Goal: Task Accomplishment & Management: Complete application form

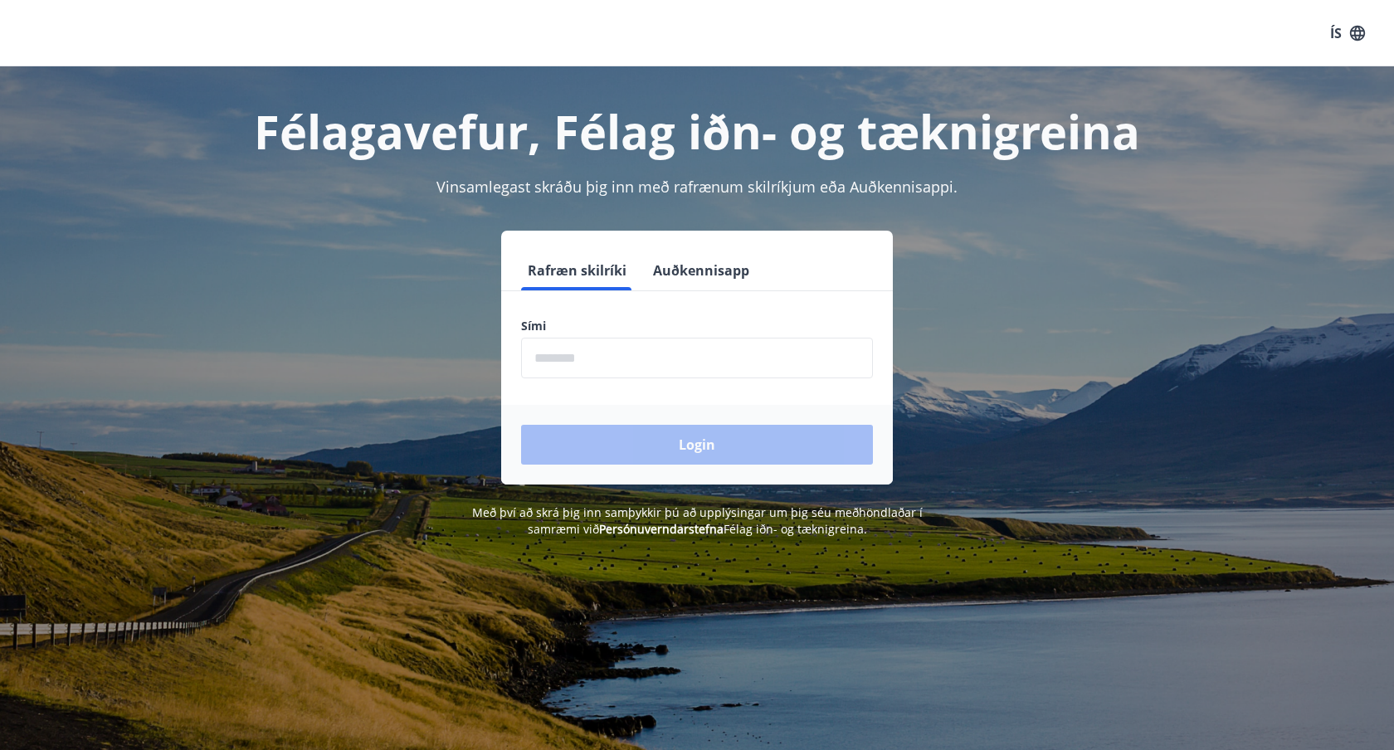
click at [583, 349] on input "phone" at bounding box center [697, 358] width 352 height 41
type input "********"
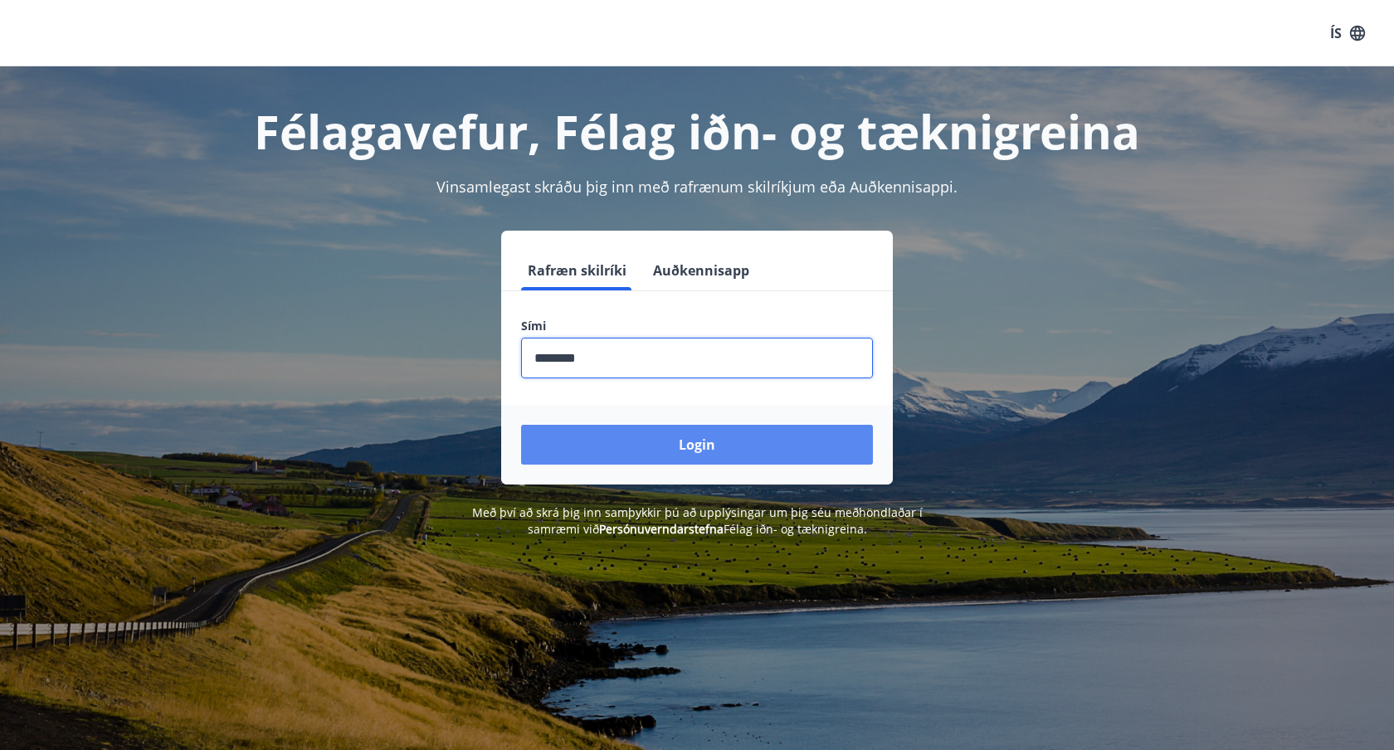
click at [673, 451] on button "Login" at bounding box center [697, 445] width 352 height 40
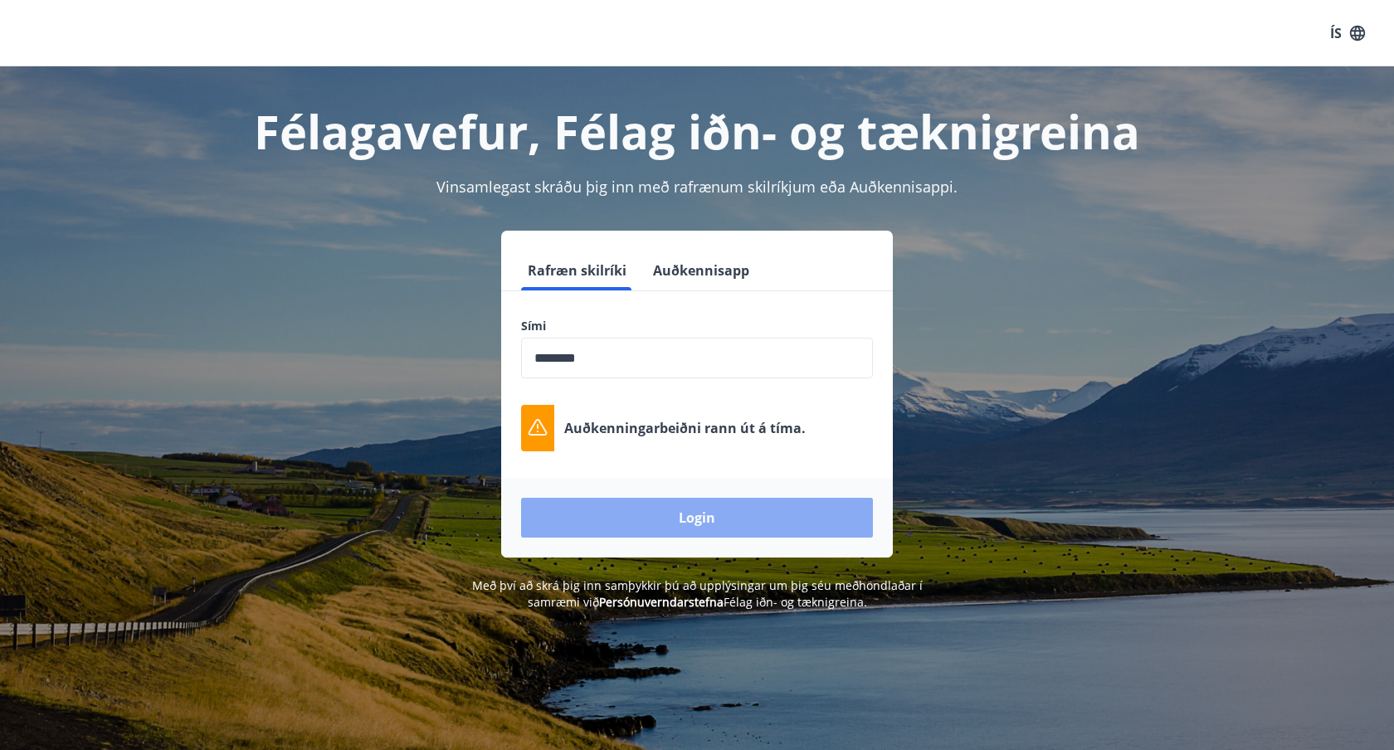
click at [664, 518] on button "Login" at bounding box center [697, 518] width 352 height 40
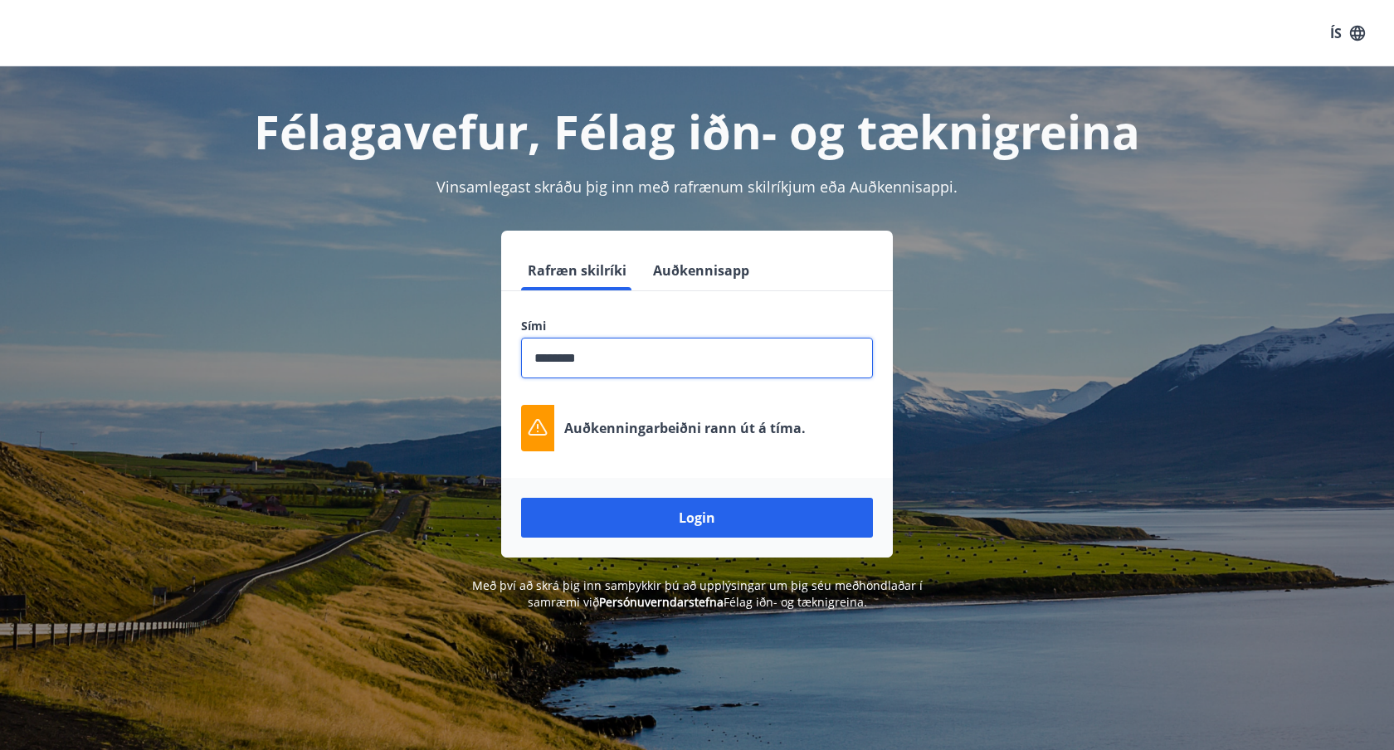
click at [633, 369] on input "phone" at bounding box center [697, 358] width 352 height 41
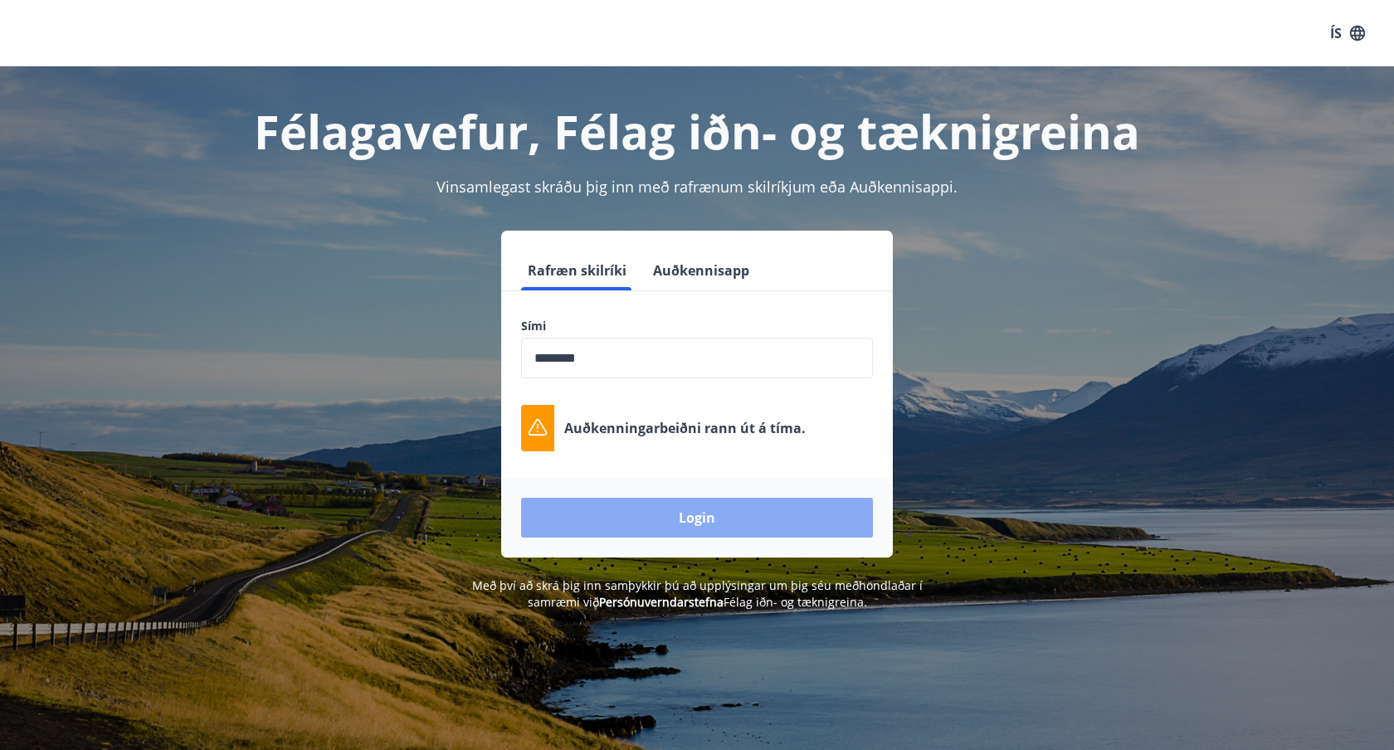
click at [668, 514] on button "Login" at bounding box center [697, 518] width 352 height 40
